Goal: Task Accomplishment & Management: Use online tool/utility

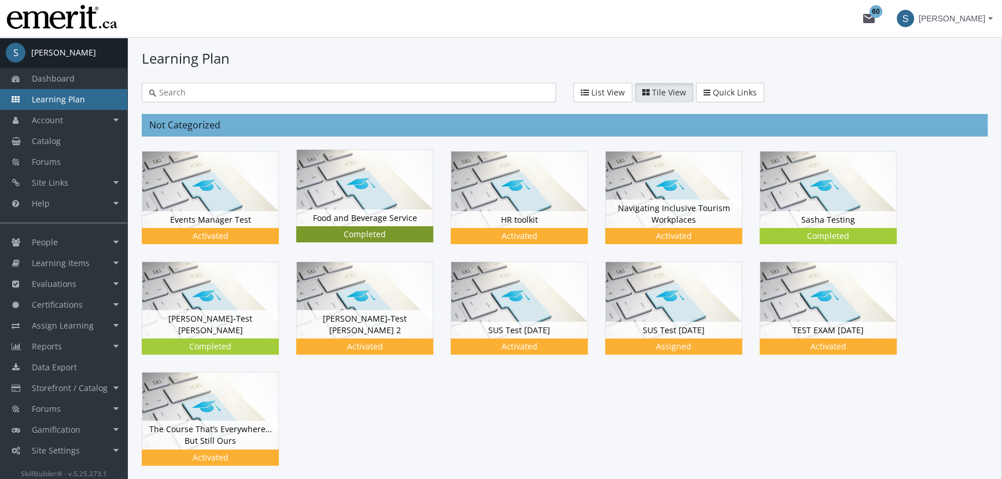
click at [392, 182] on img at bounding box center [365, 188] width 136 height 76
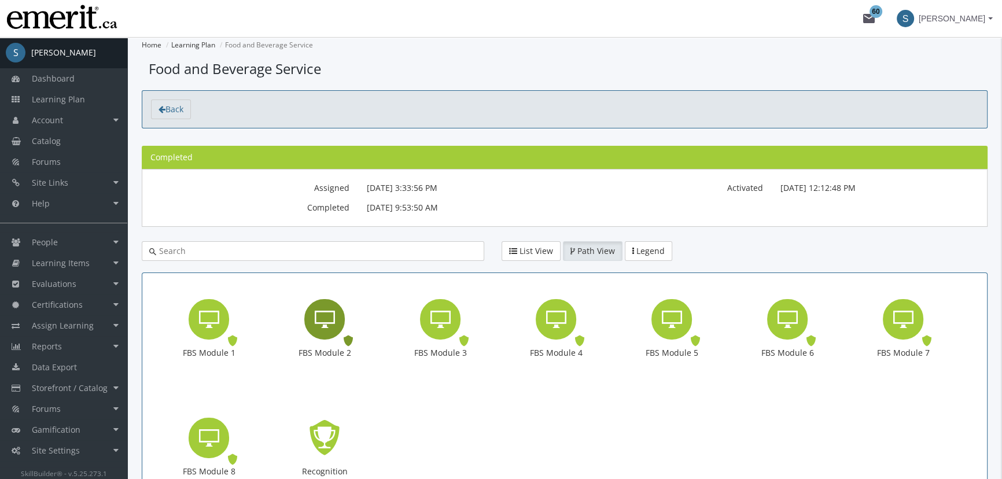
click at [325, 327] on icon "FBS Module 2" at bounding box center [325, 319] width 20 height 23
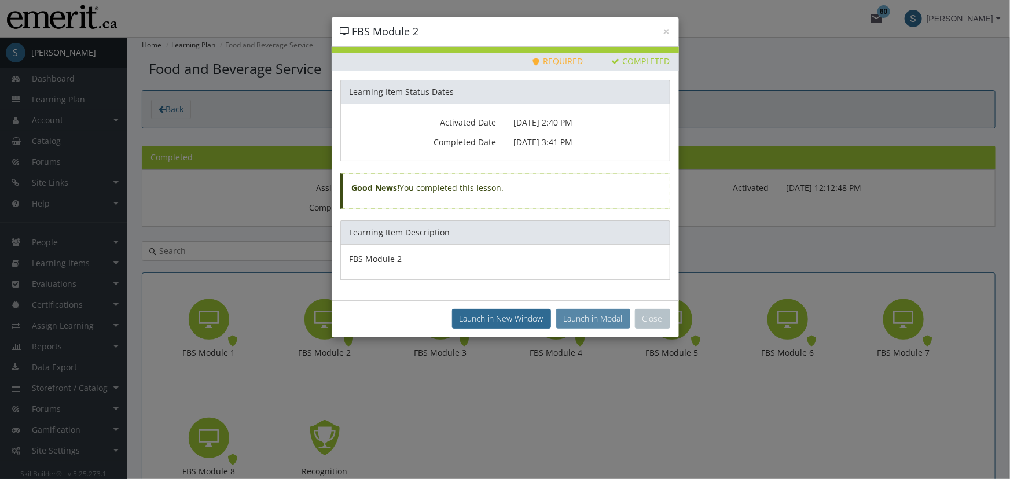
click at [590, 327] on button "Launch in Modal" at bounding box center [593, 319] width 74 height 20
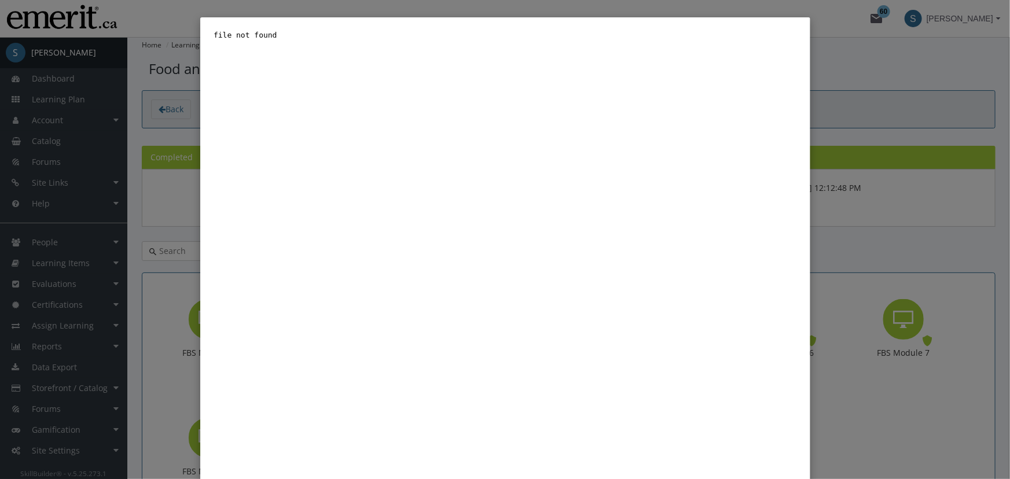
scroll to position [57, 0]
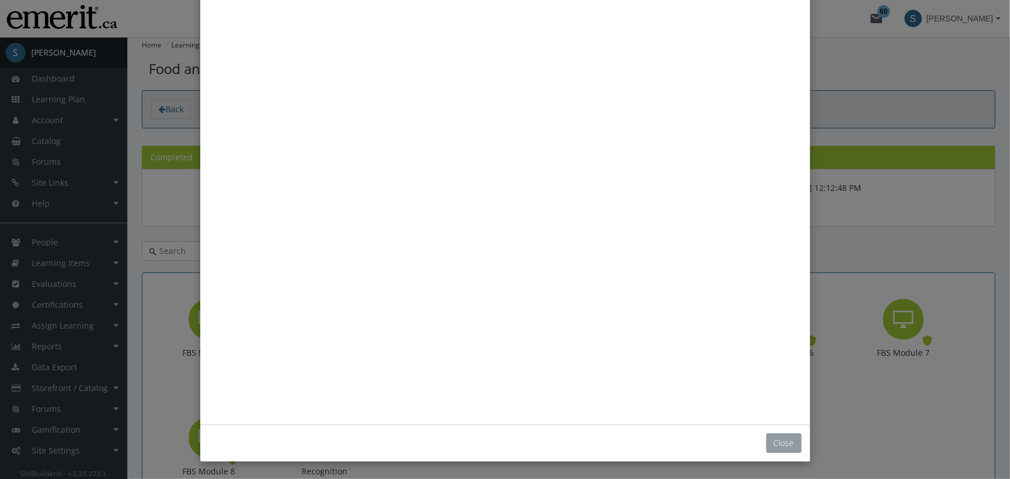
click at [775, 448] on button "Close" at bounding box center [783, 443] width 35 height 20
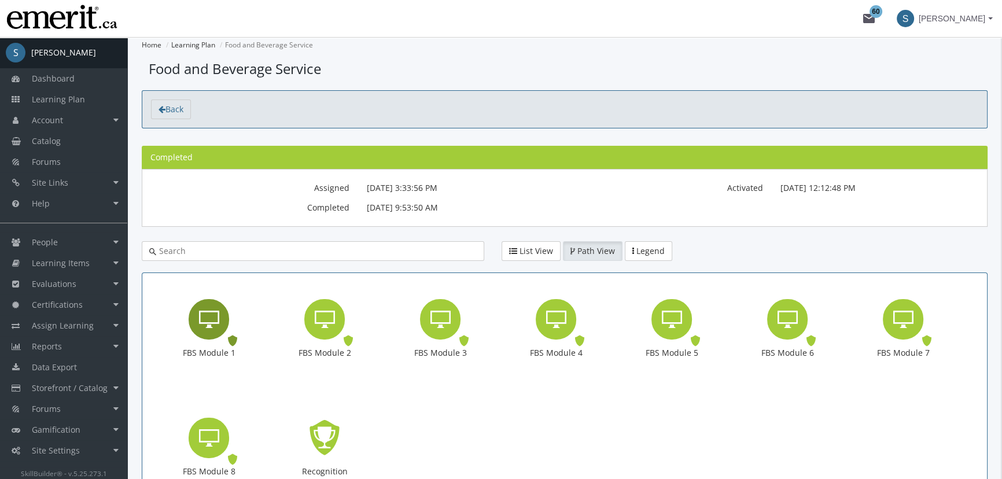
click at [199, 312] on icon "FBS Module 1" at bounding box center [209, 319] width 20 height 23
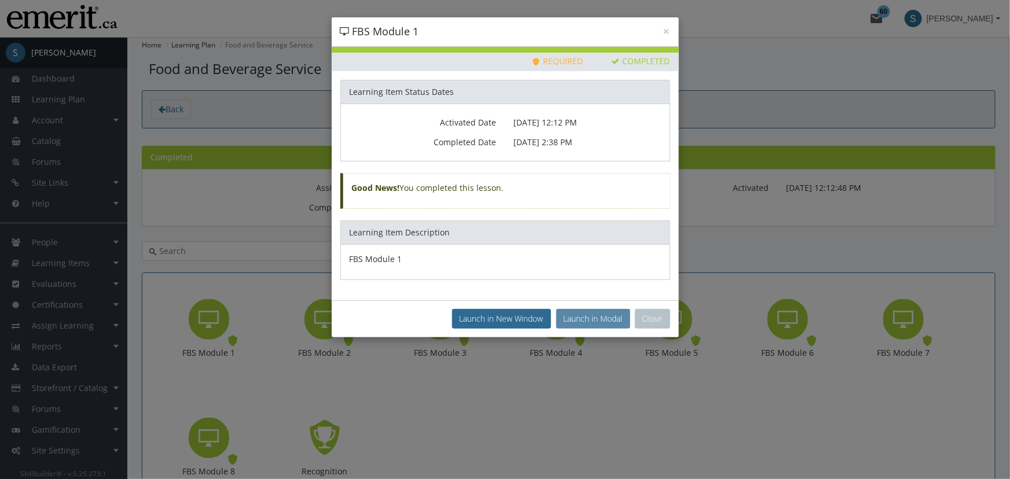
click at [609, 310] on button "Launch in Modal" at bounding box center [593, 319] width 74 height 20
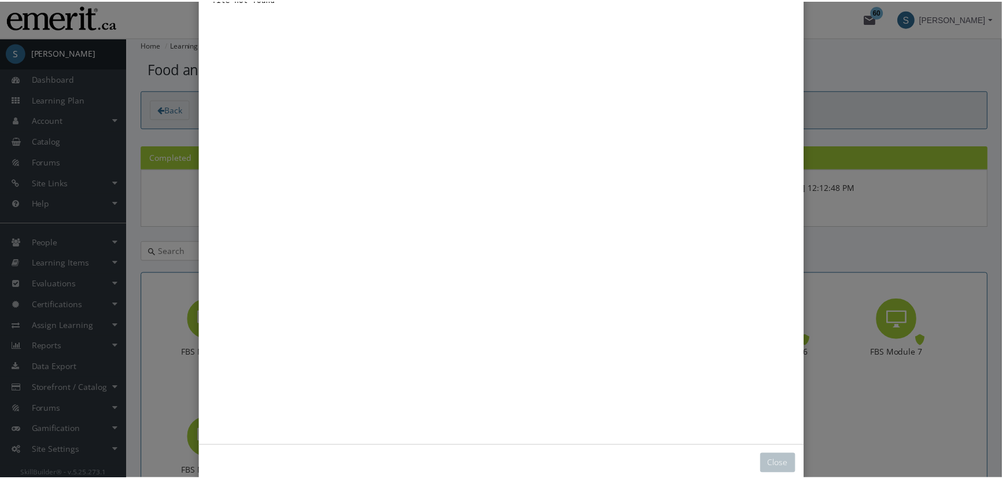
scroll to position [57, 0]
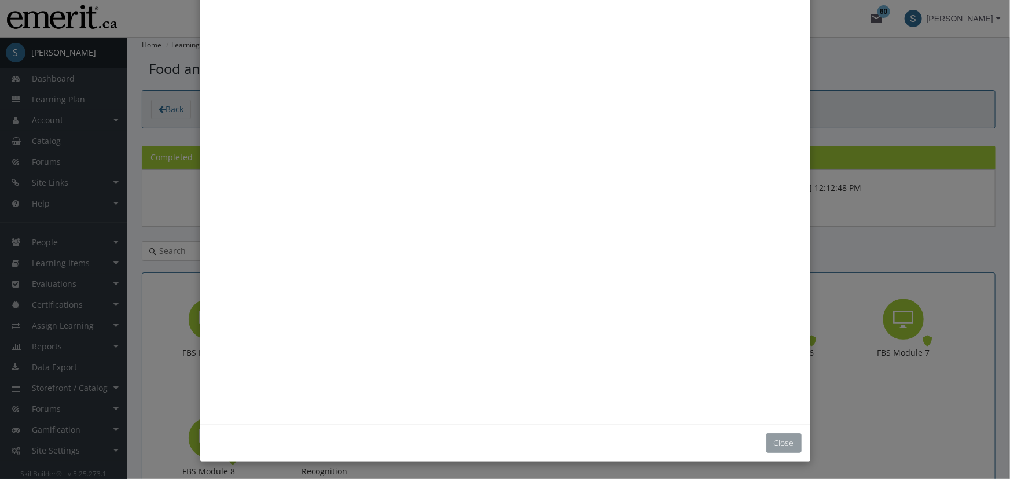
click at [778, 440] on button "Close" at bounding box center [783, 443] width 35 height 20
